Goal: Transaction & Acquisition: Purchase product/service

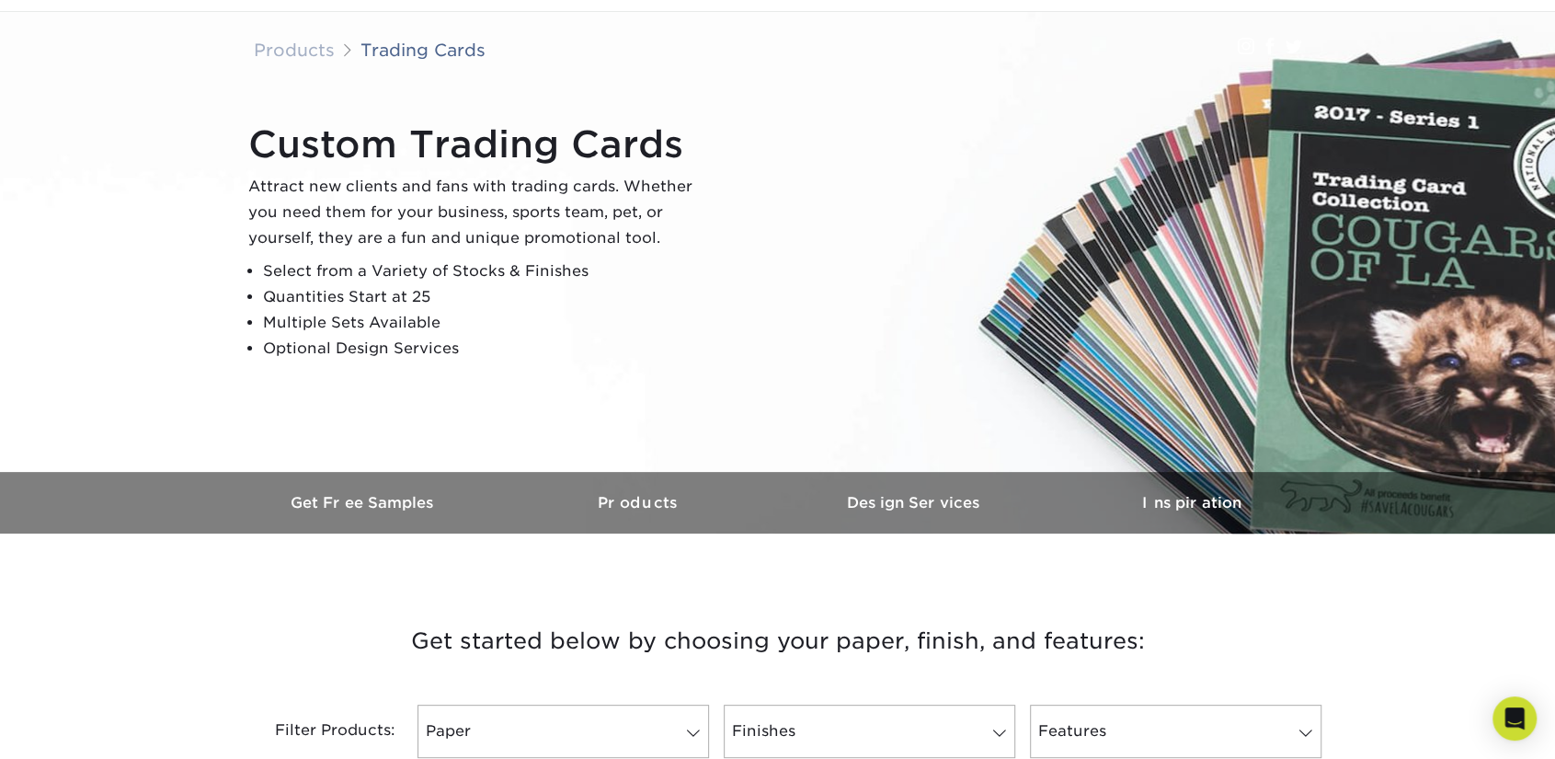
scroll to position [184, 0]
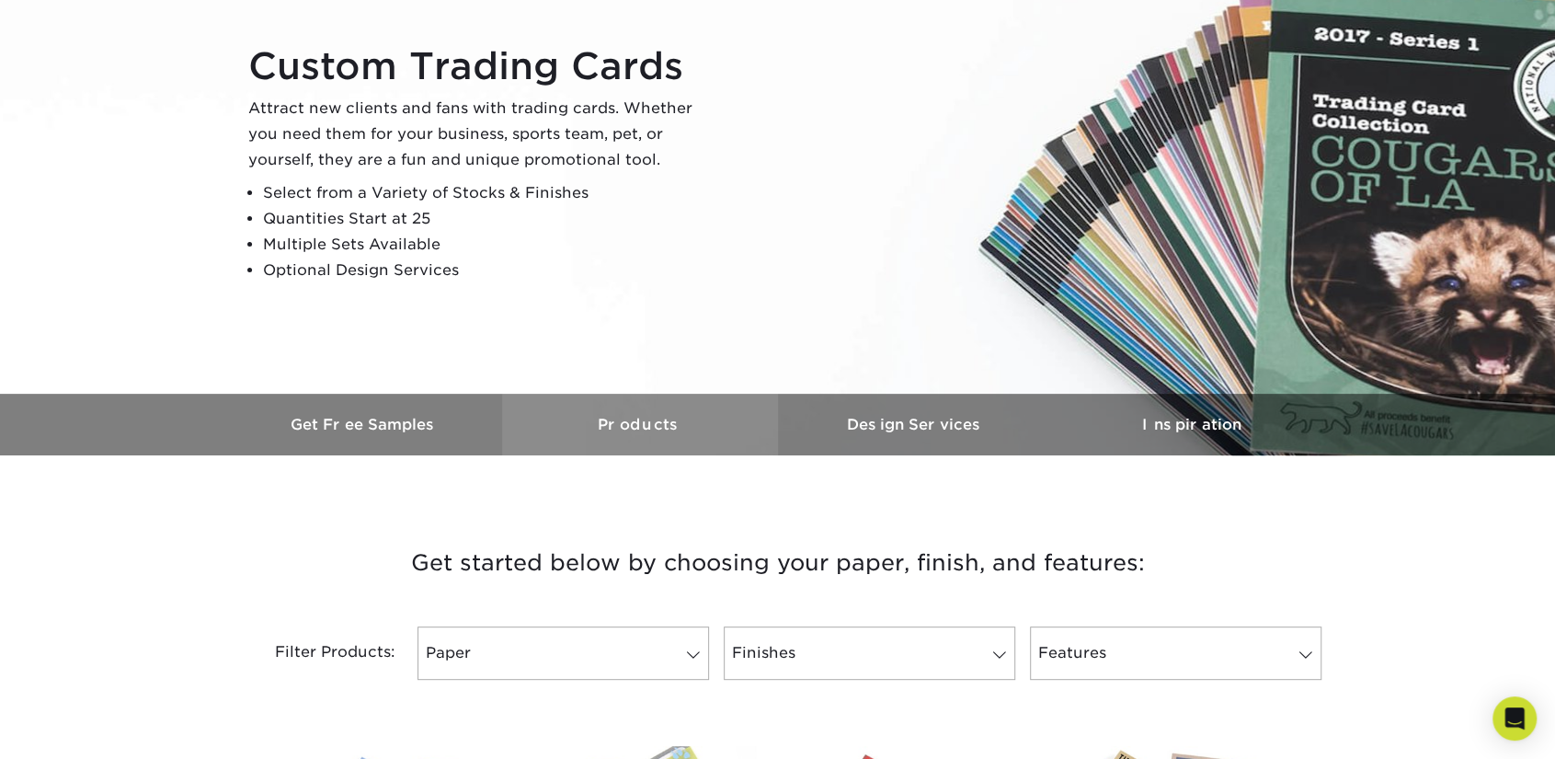
click at [715, 429] on h3 "Products" at bounding box center [640, 424] width 276 height 17
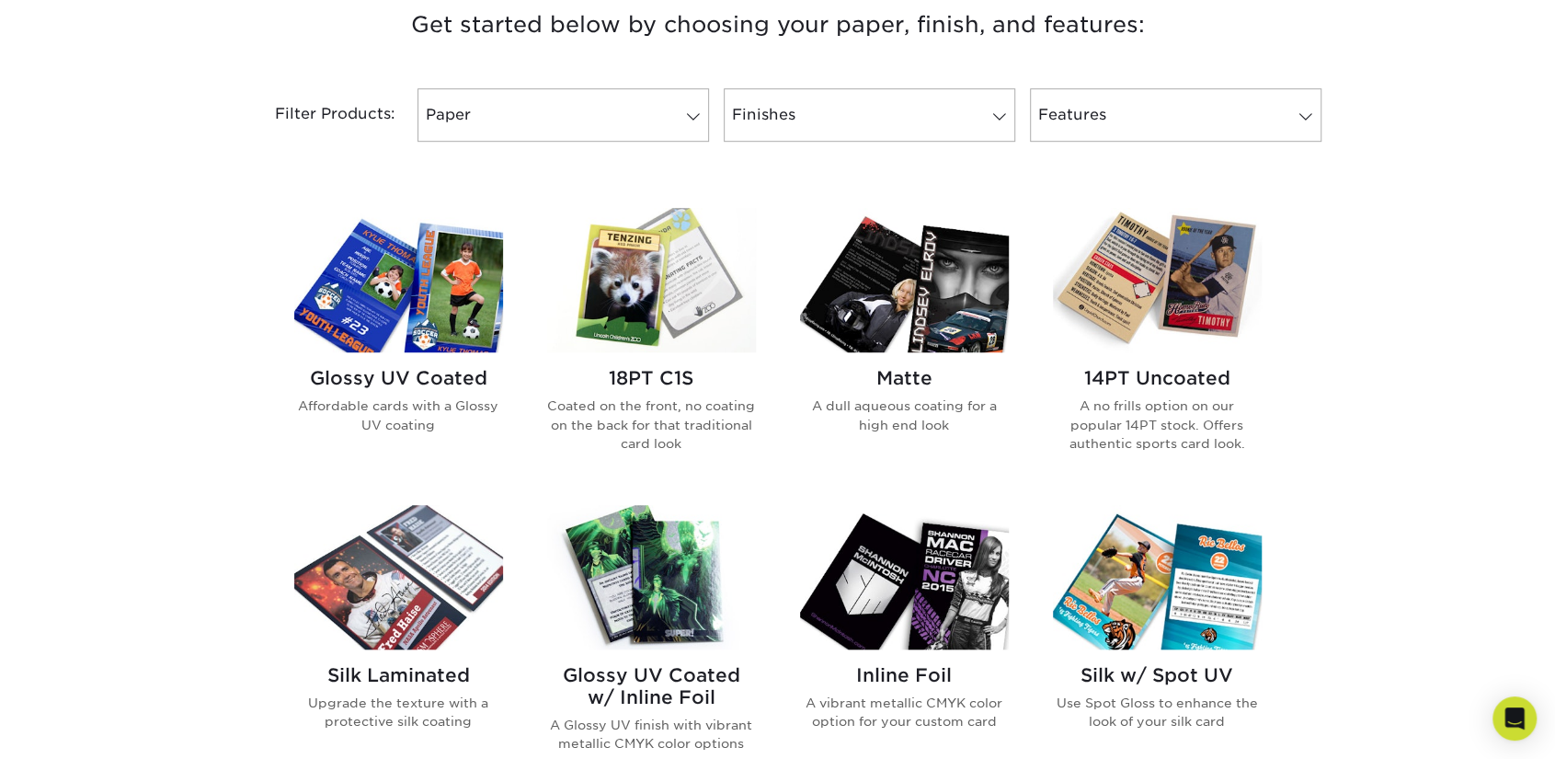
scroll to position [546, 0]
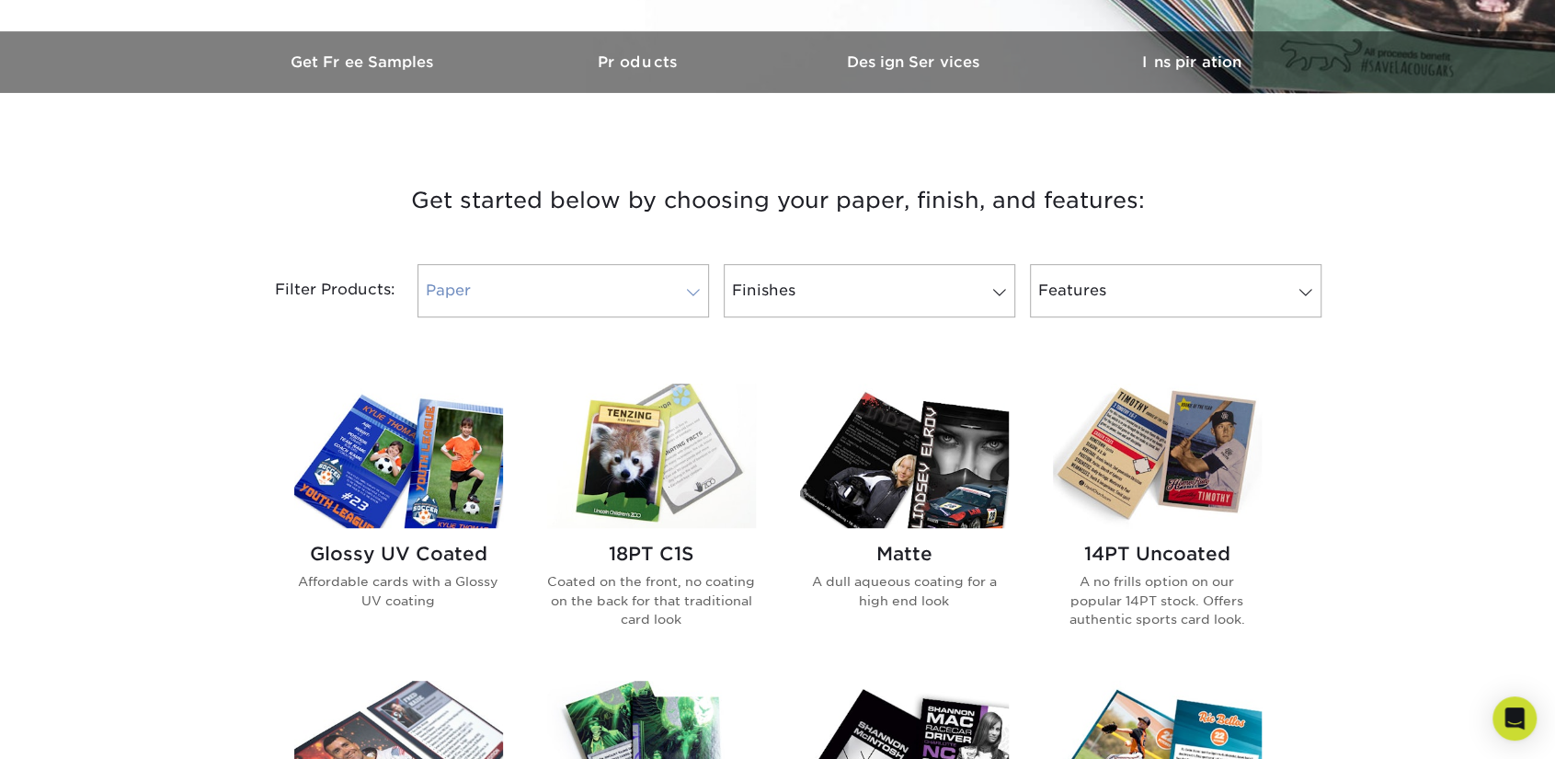
click at [632, 303] on link "Paper" at bounding box center [562, 290] width 291 height 53
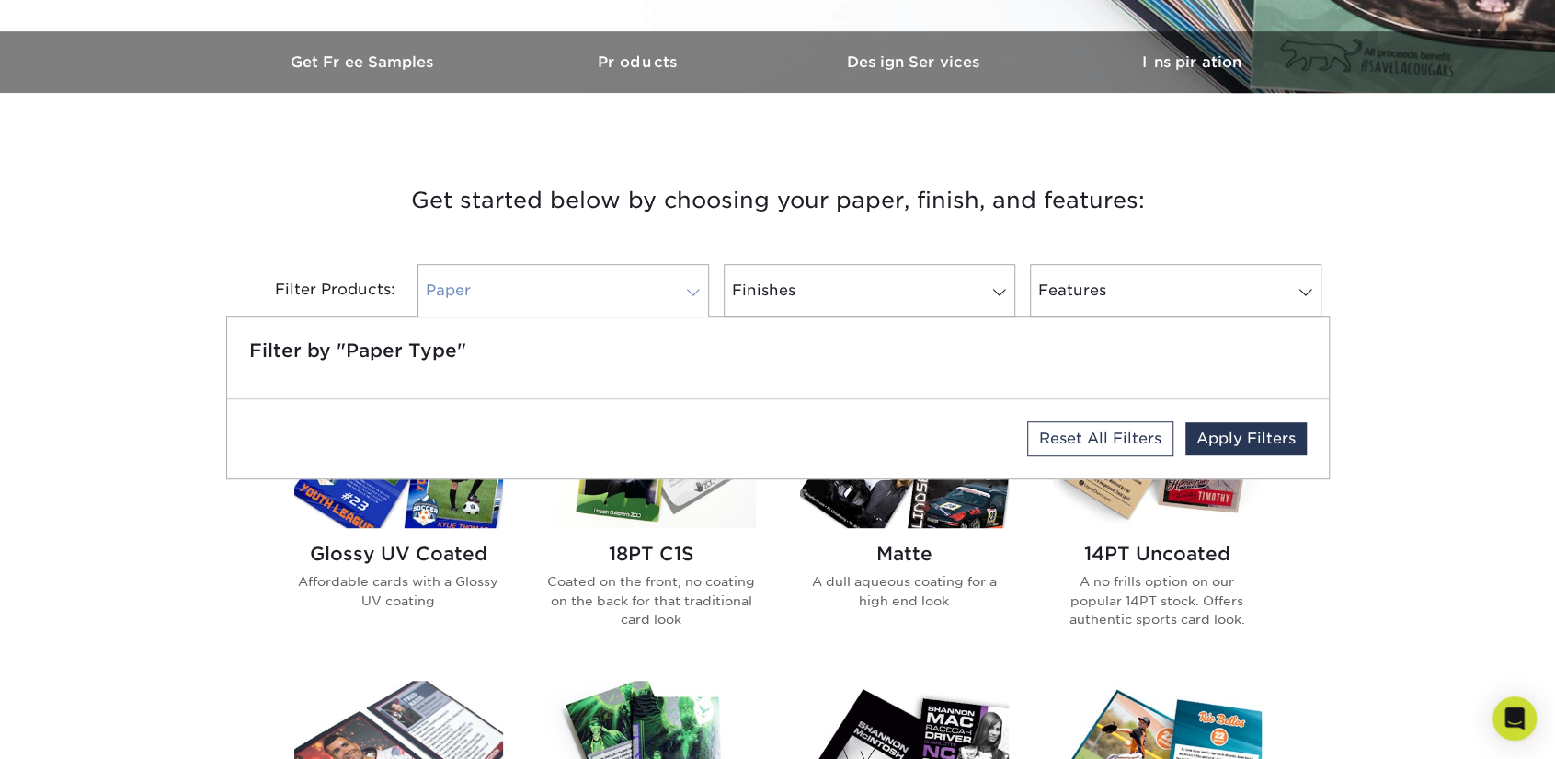
click at [630, 303] on link "Paper" at bounding box center [562, 290] width 291 height 53
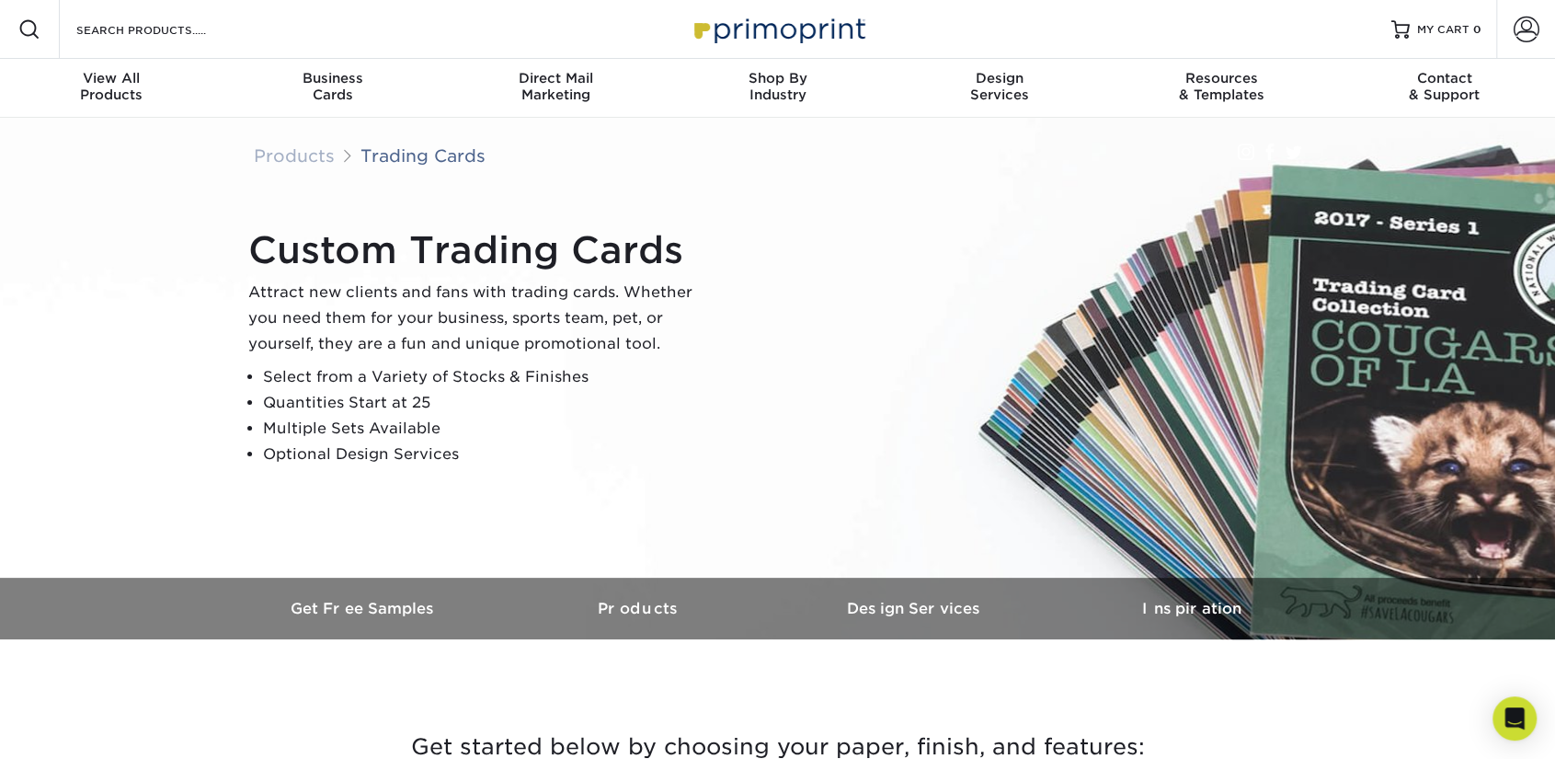
scroll to position [0, 0]
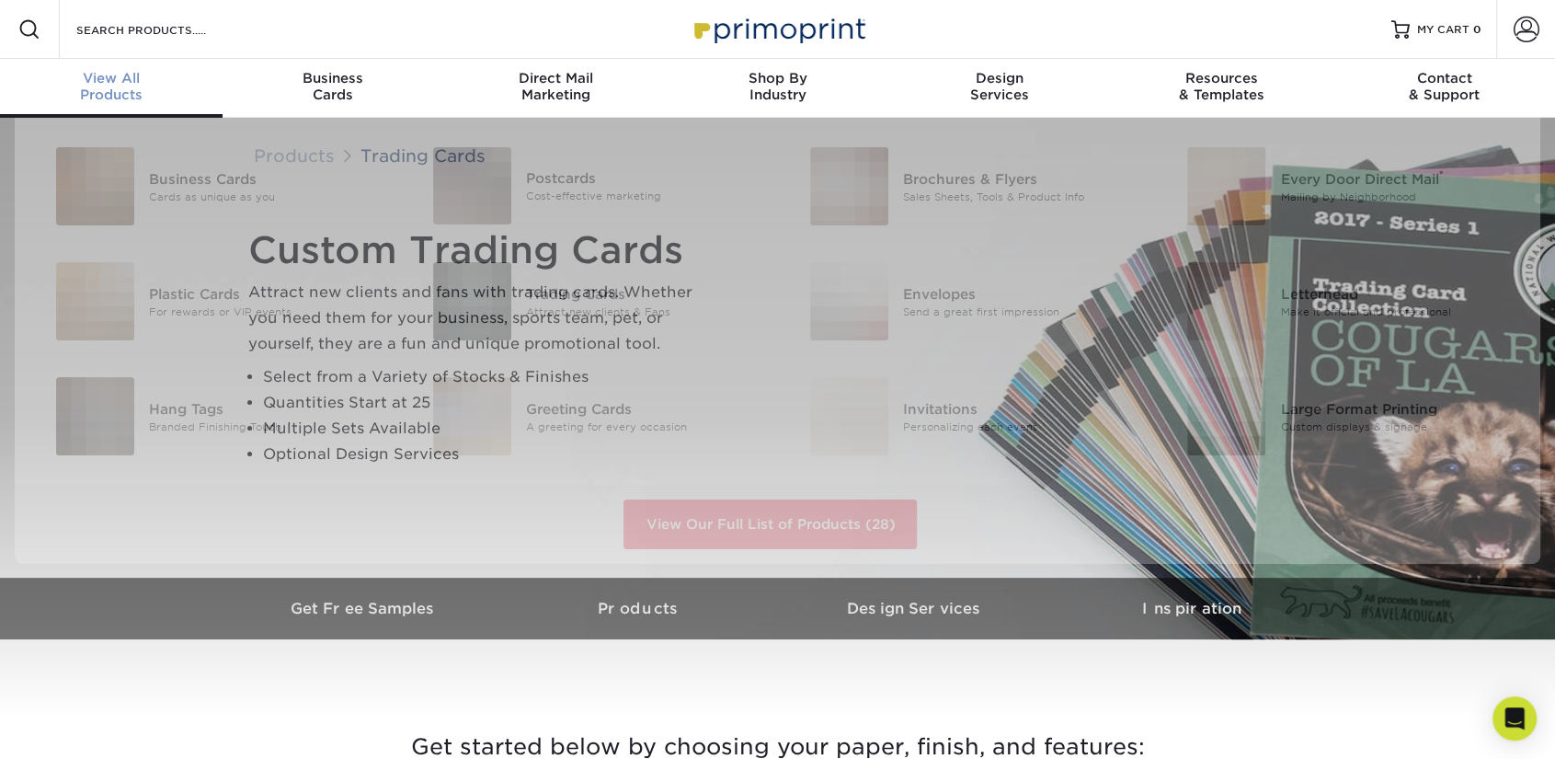
click at [144, 81] on span "View All" at bounding box center [111, 78] width 223 height 17
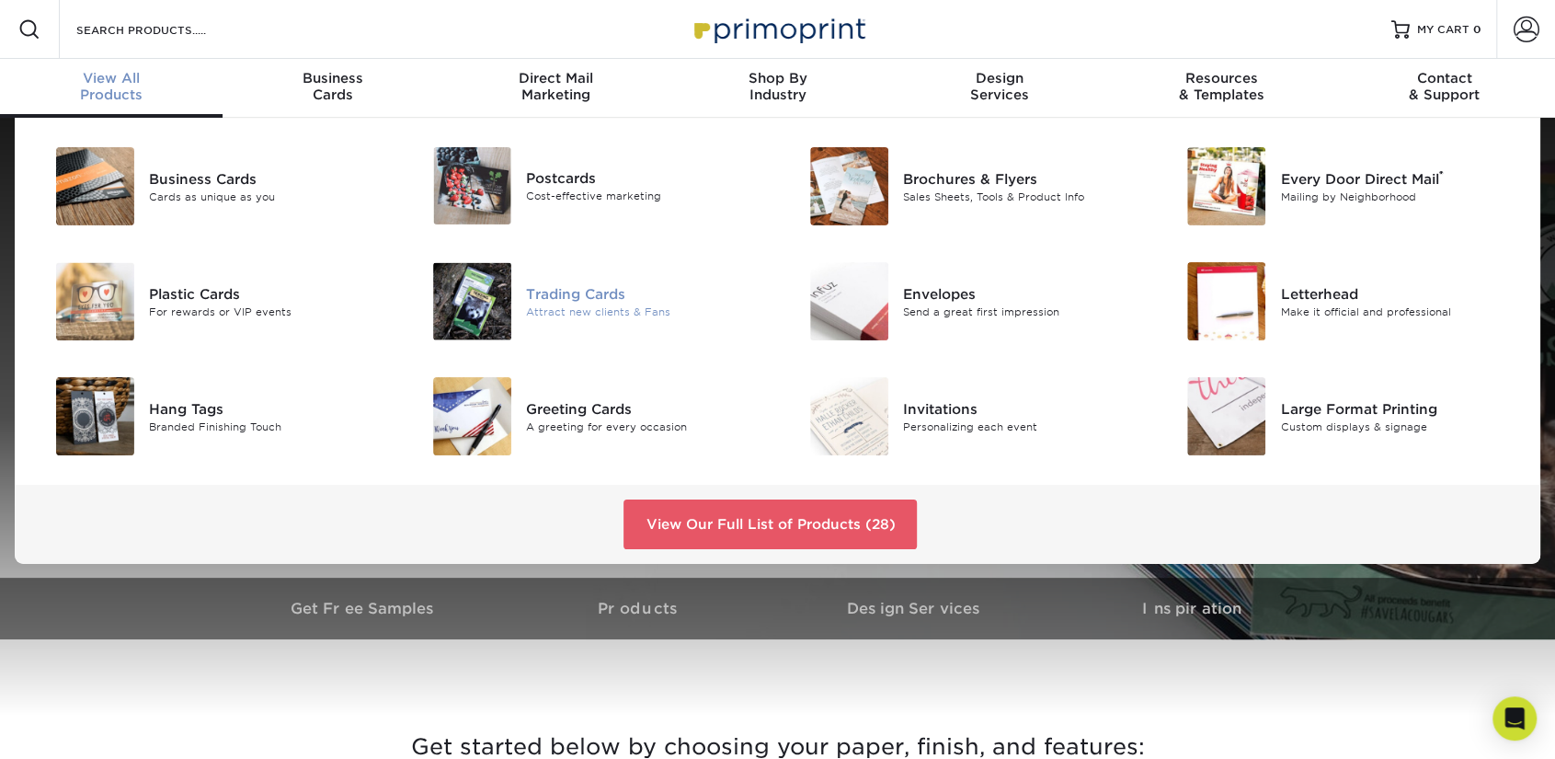
click at [568, 294] on div "Trading Cards" at bounding box center [644, 293] width 237 height 20
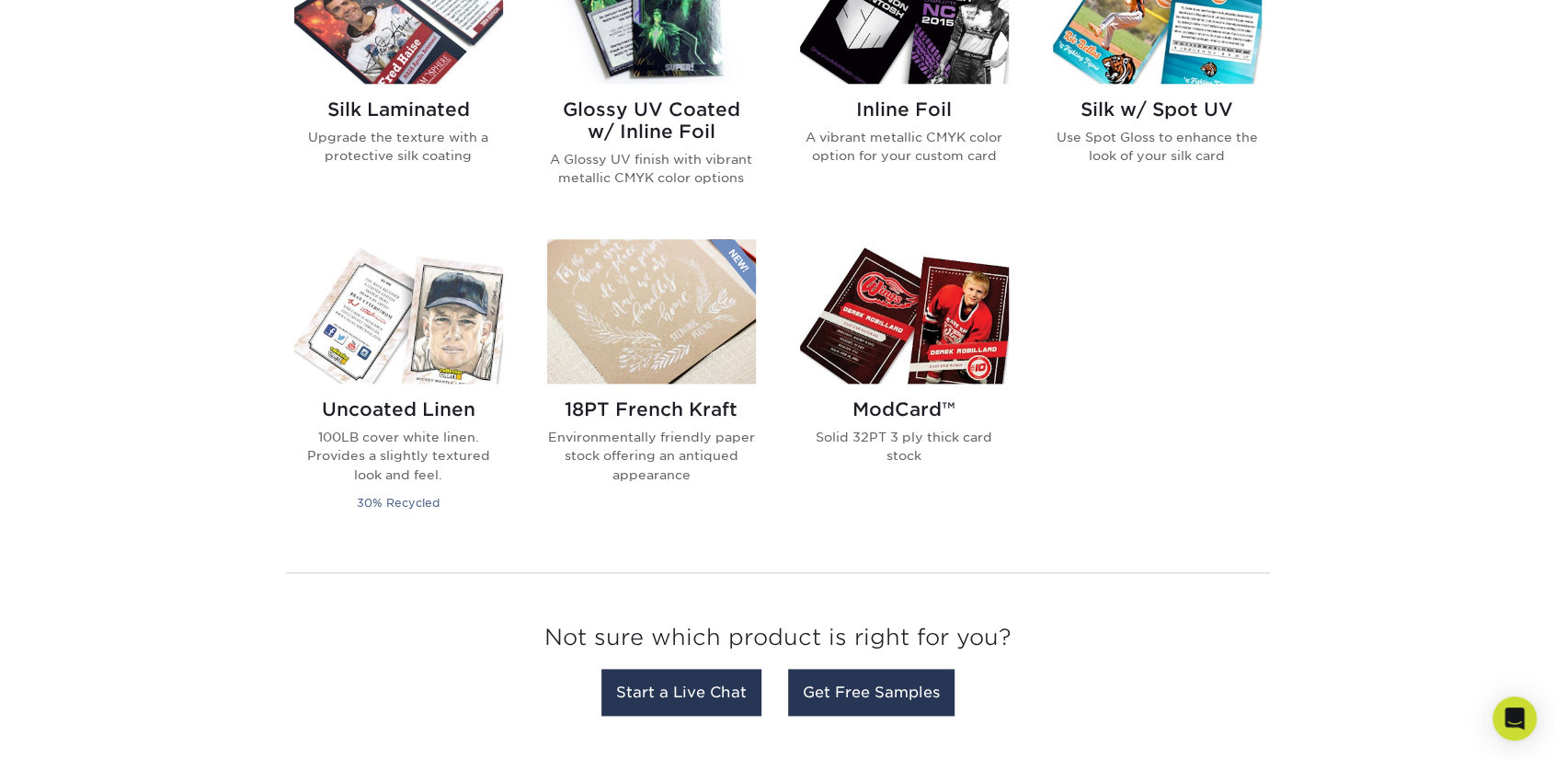
scroll to position [1195, 0]
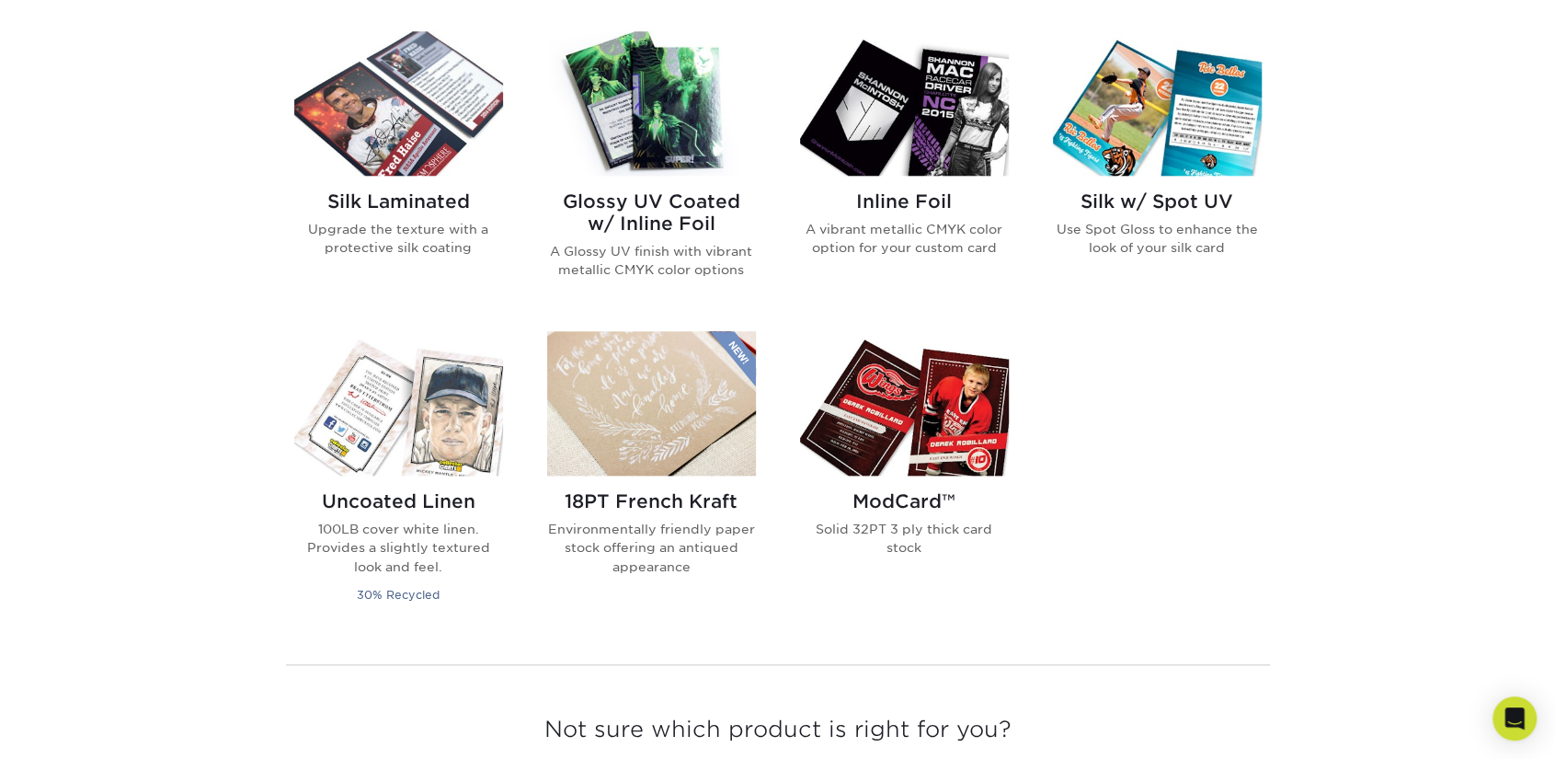
click at [651, 248] on p "A Glossy UV finish with vibrant metallic CMYK color options" at bounding box center [651, 261] width 209 height 38
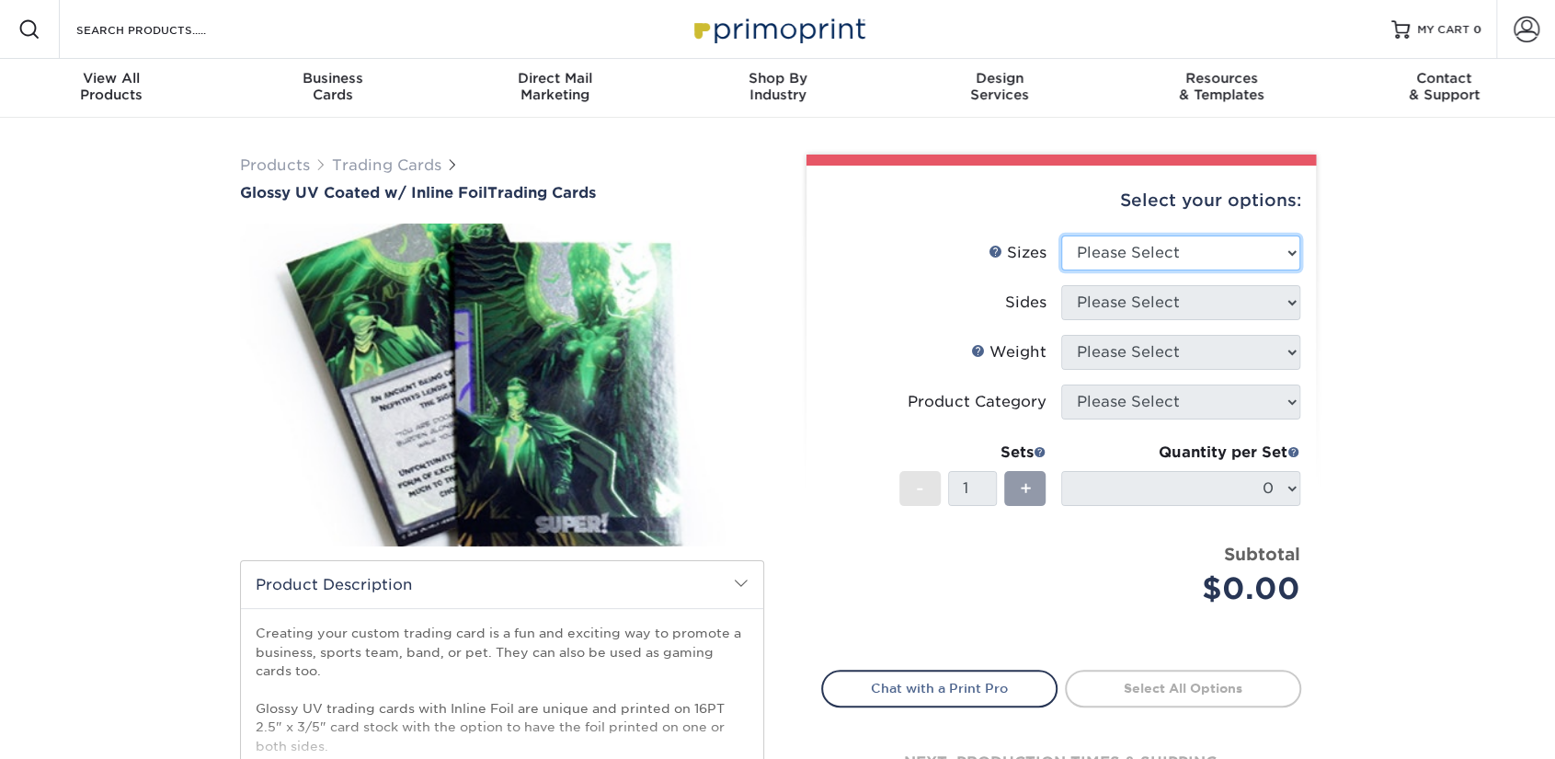
click at [1156, 259] on select "Please Select 2.5" x 3.5"" at bounding box center [1180, 252] width 239 height 35
click at [911, 286] on label "Sides" at bounding box center [941, 302] width 239 height 35
